Goal: Navigation & Orientation: Find specific page/section

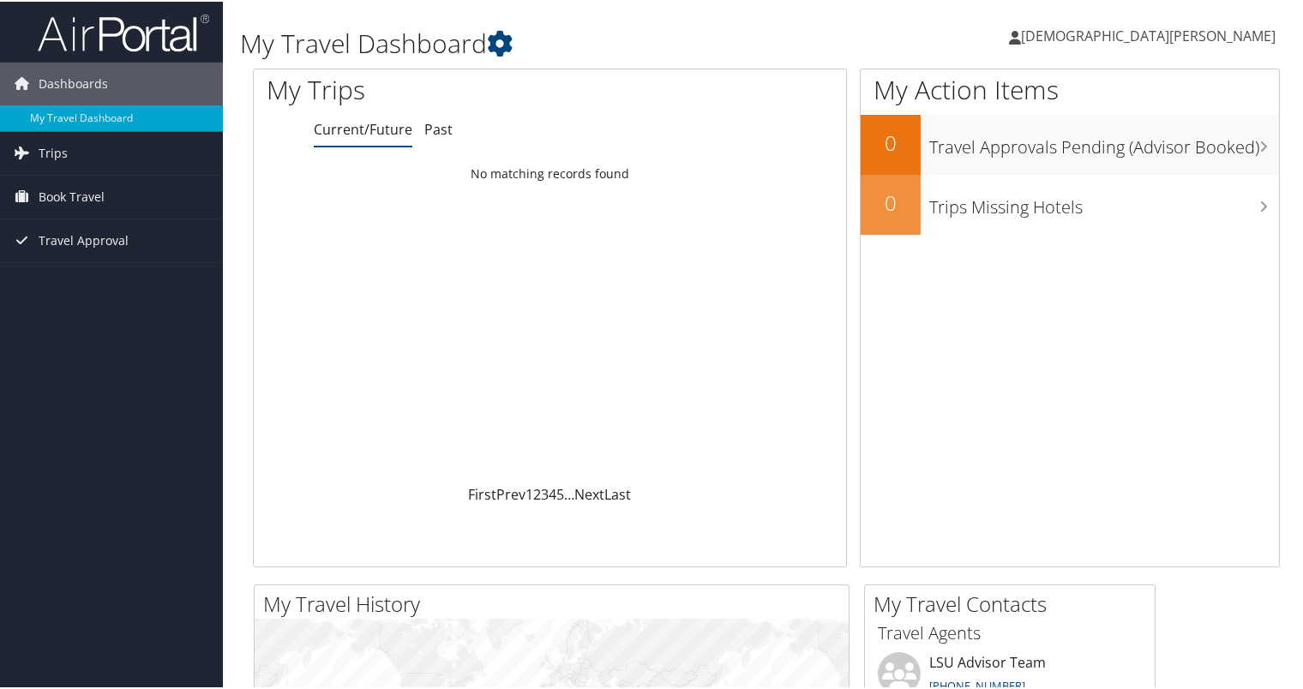
click at [238, 442] on div "My Travel Dashboard [PERSON_NAME] [PERSON_NAME] My Settings Travel Agency Conta…" at bounding box center [766, 648] width 1087 height 1296
click at [73, 237] on span "Travel Approval" at bounding box center [84, 239] width 90 height 43
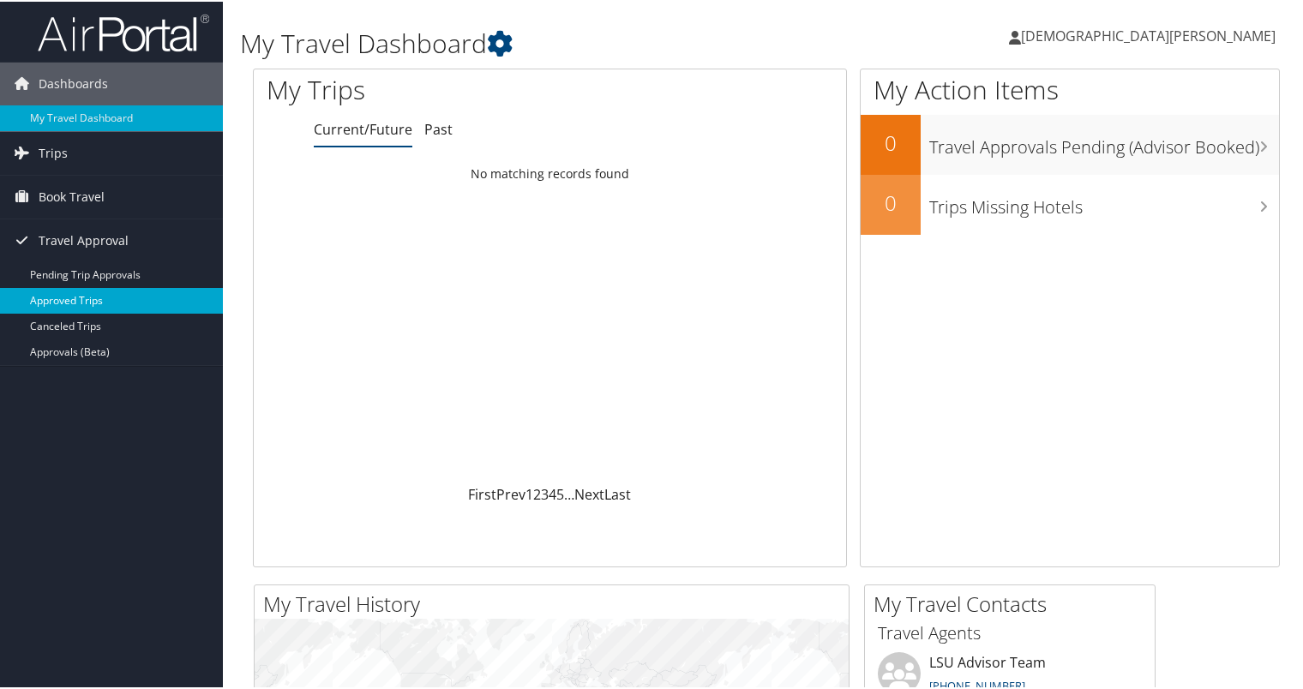
click at [74, 295] on link "Approved Trips" at bounding box center [111, 299] width 223 height 26
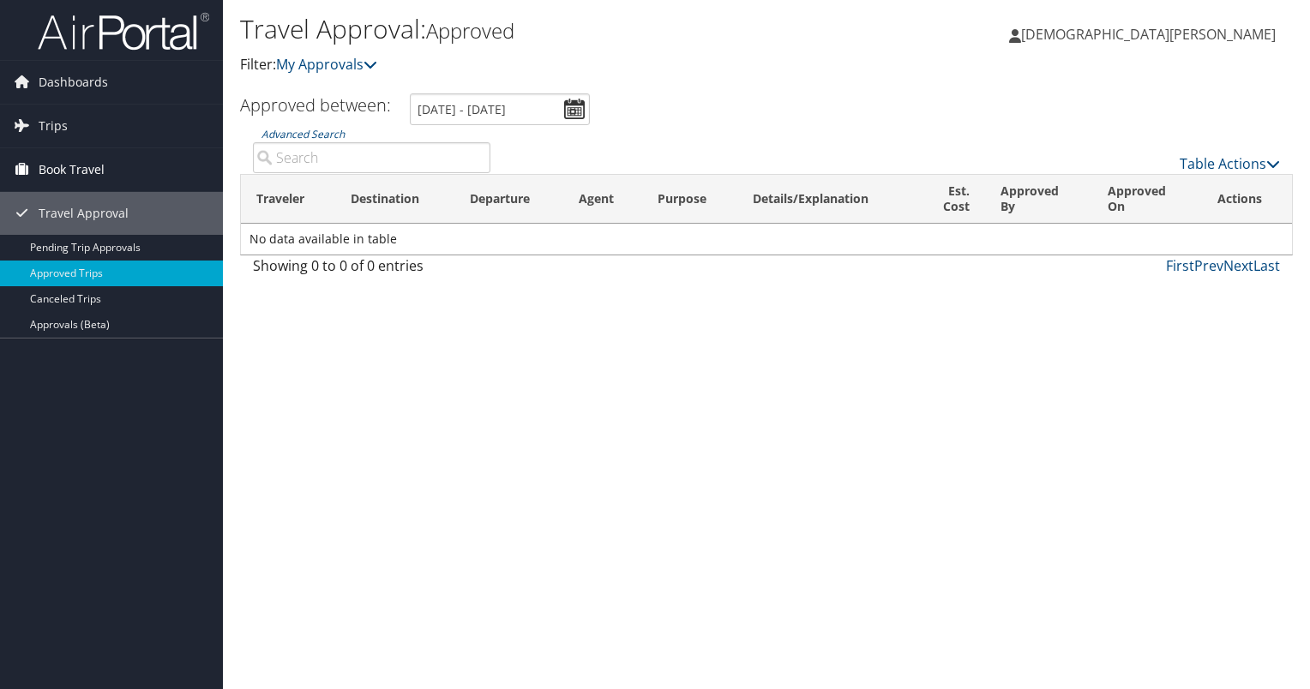
click at [58, 171] on span "Book Travel" at bounding box center [72, 169] width 66 height 43
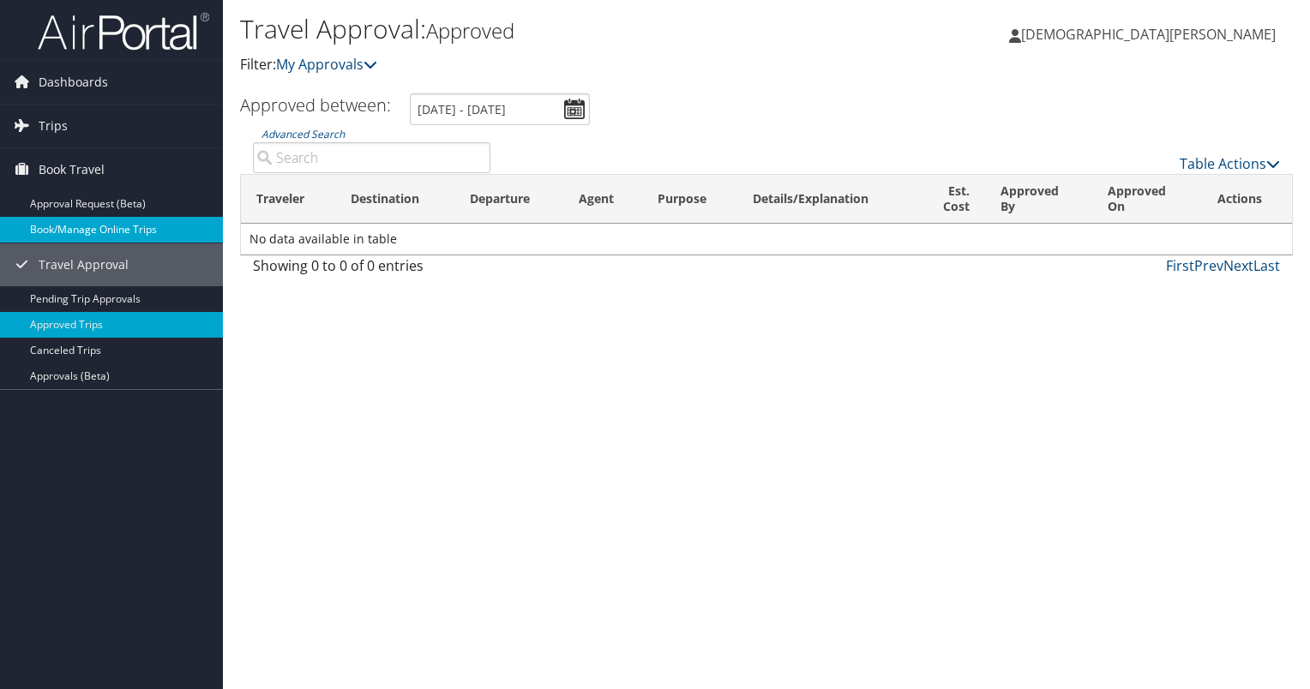
click at [72, 226] on link "Book/Manage Online Trips" at bounding box center [111, 230] width 223 height 26
click at [50, 123] on span "Trips" at bounding box center [53, 126] width 29 height 43
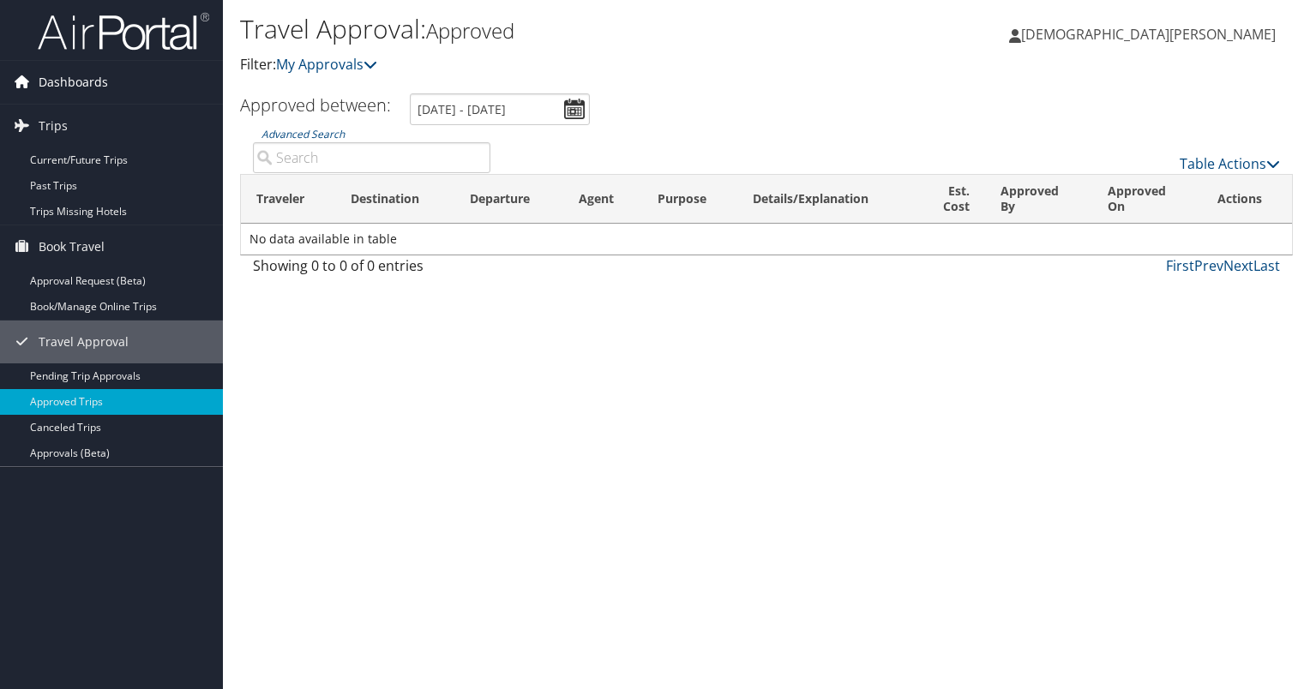
click at [69, 80] on span "Dashboards" at bounding box center [73, 82] width 69 height 43
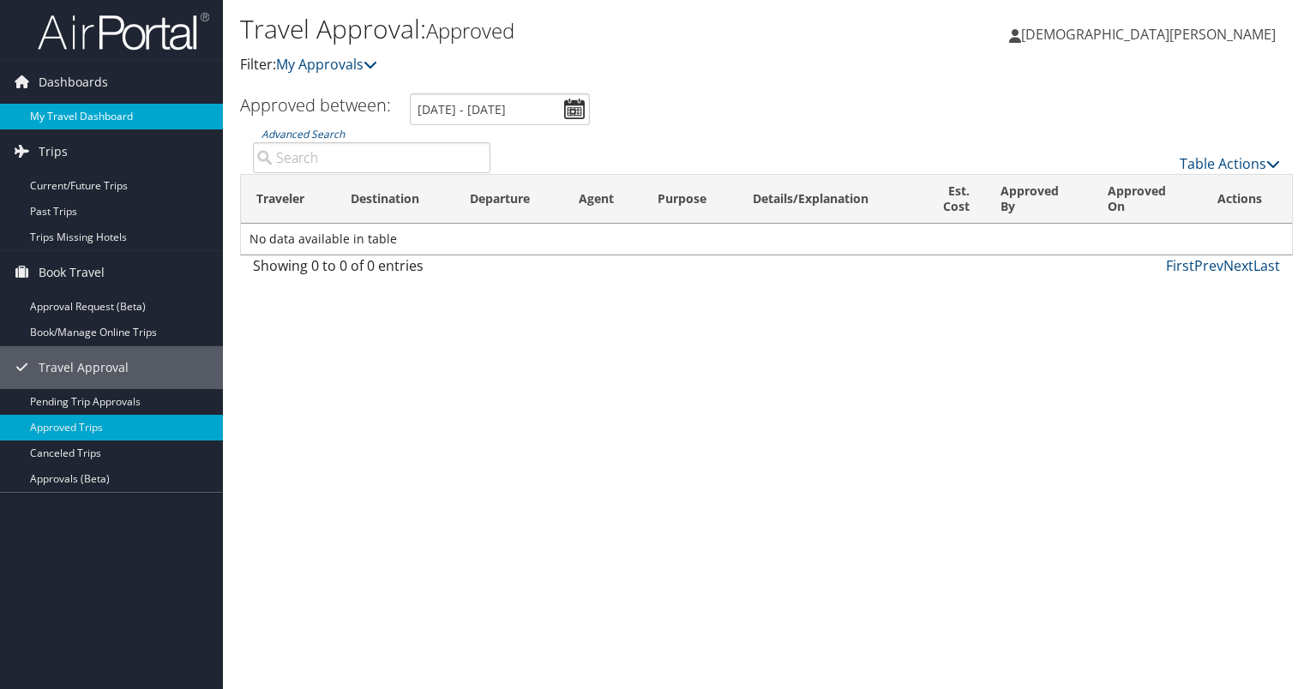
click at [81, 111] on link "My Travel Dashboard" at bounding box center [111, 117] width 223 height 26
